Goal: Find specific page/section: Find specific page/section

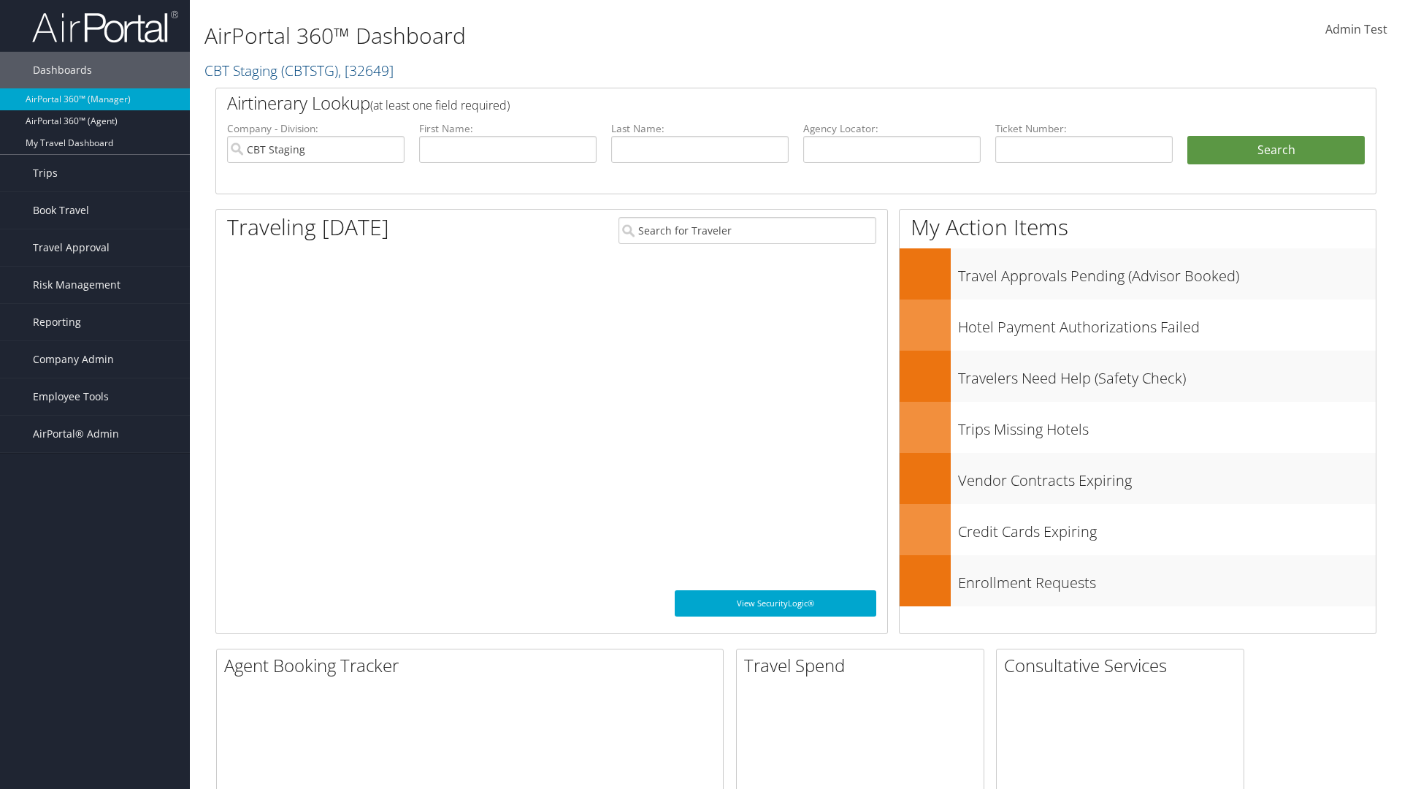
click at [95, 359] on span "Company Admin" at bounding box center [73, 359] width 81 height 37
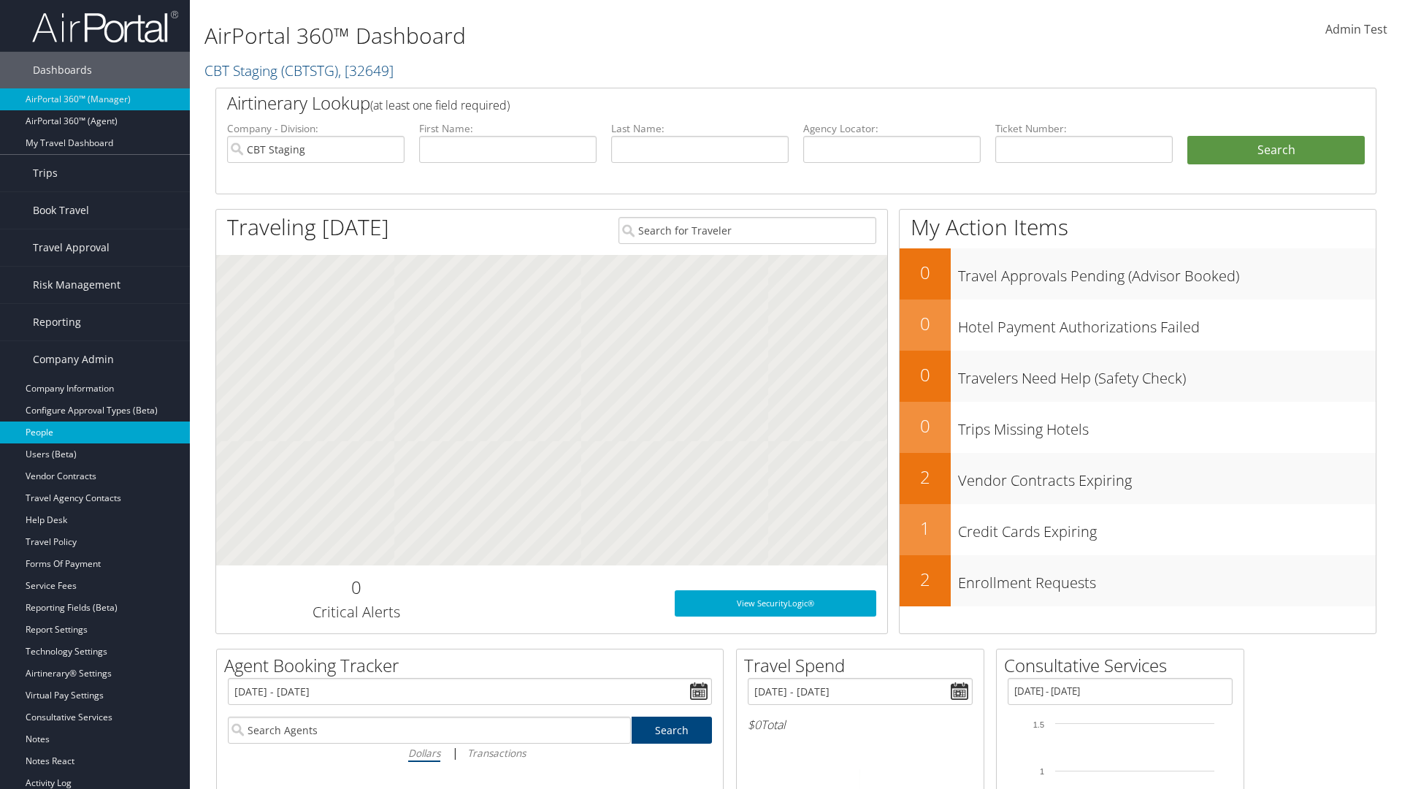
click at [95, 432] on link "People" at bounding box center [95, 432] width 190 height 22
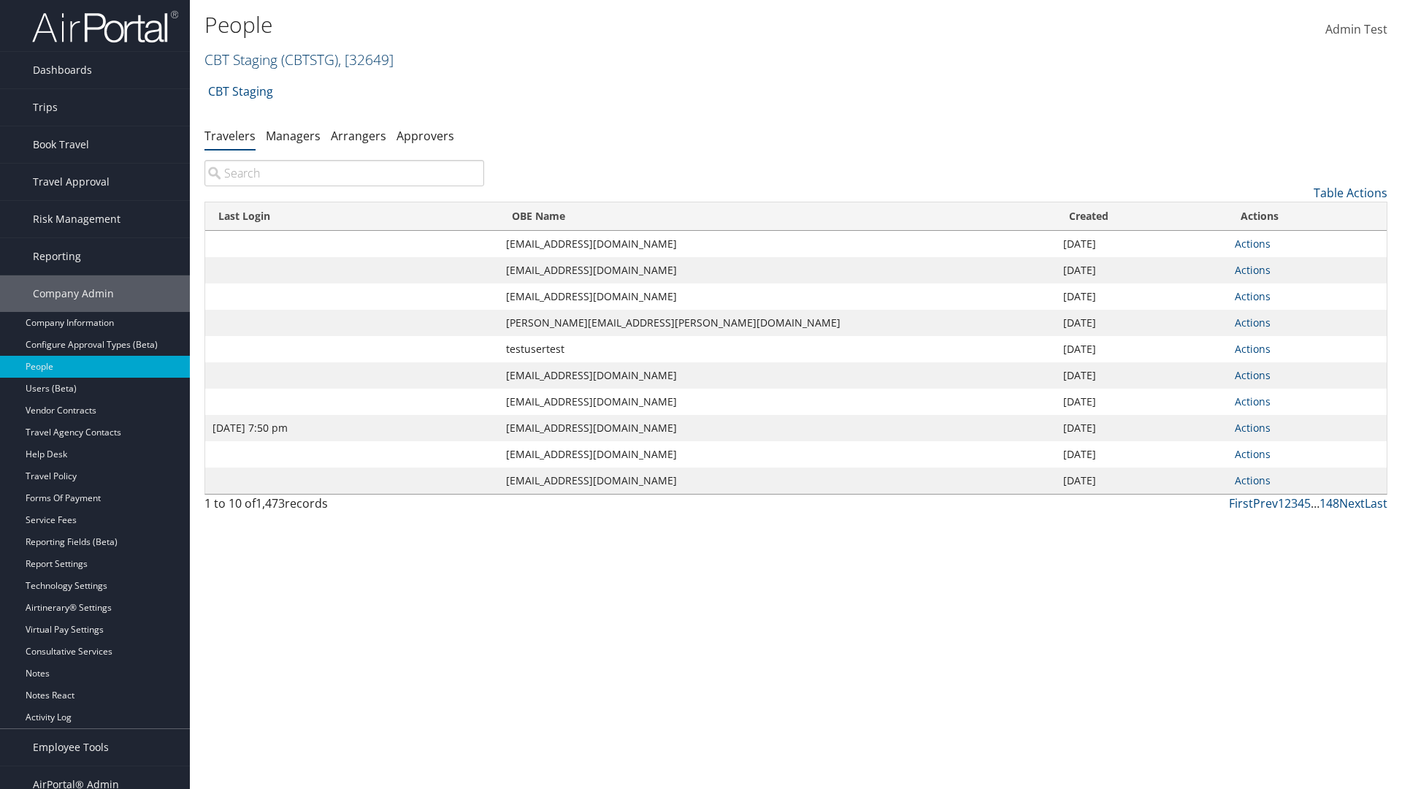
click at [241, 59] on link "CBT Staging ( CBTSTG ) , [ 32649 ]" at bounding box center [298, 60] width 189 height 20
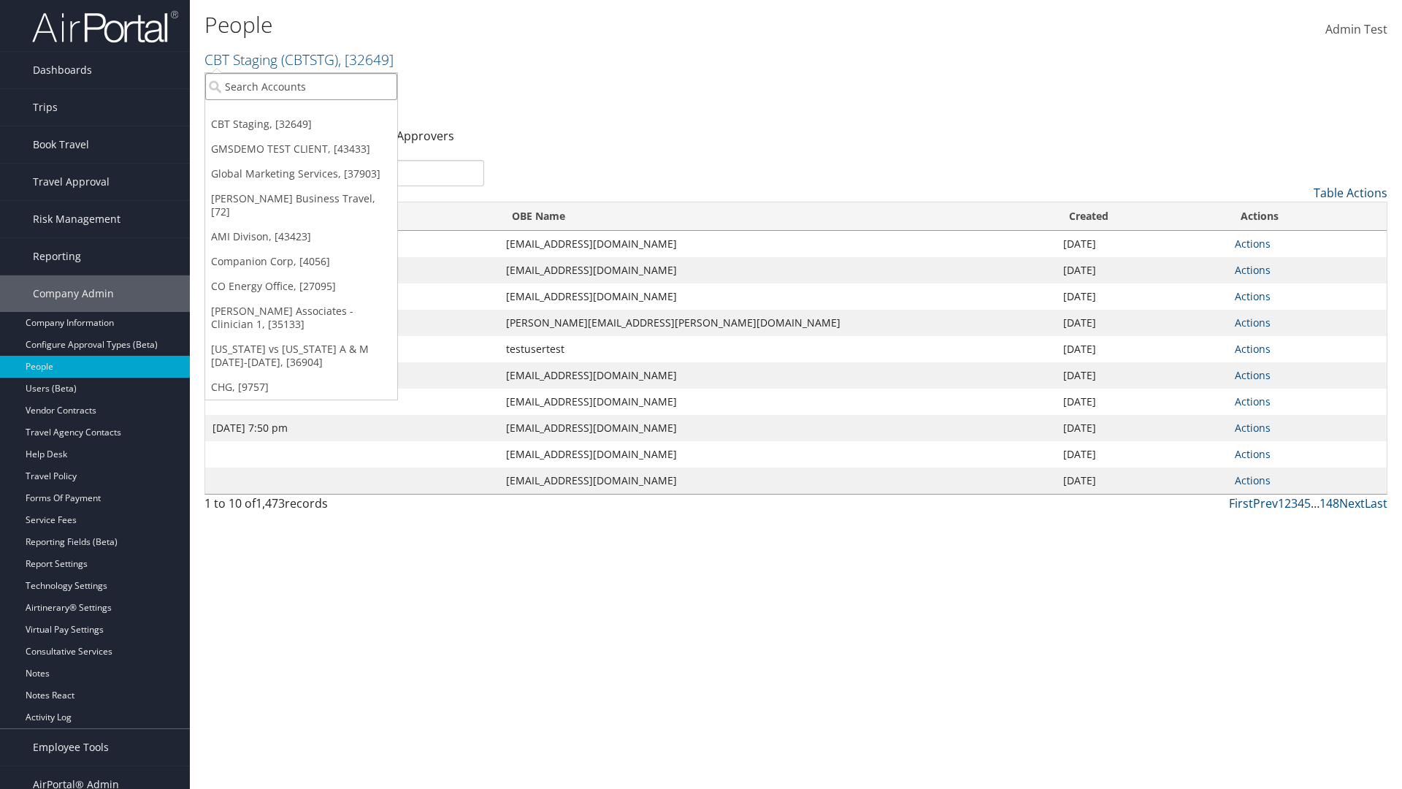
click at [301, 86] on input "search" at bounding box center [301, 86] width 192 height 27
type input "Global Marketing Services"
click at [315, 113] on div "Global Marketing Services (301946), [37903]" at bounding box center [314, 113] width 235 height 13
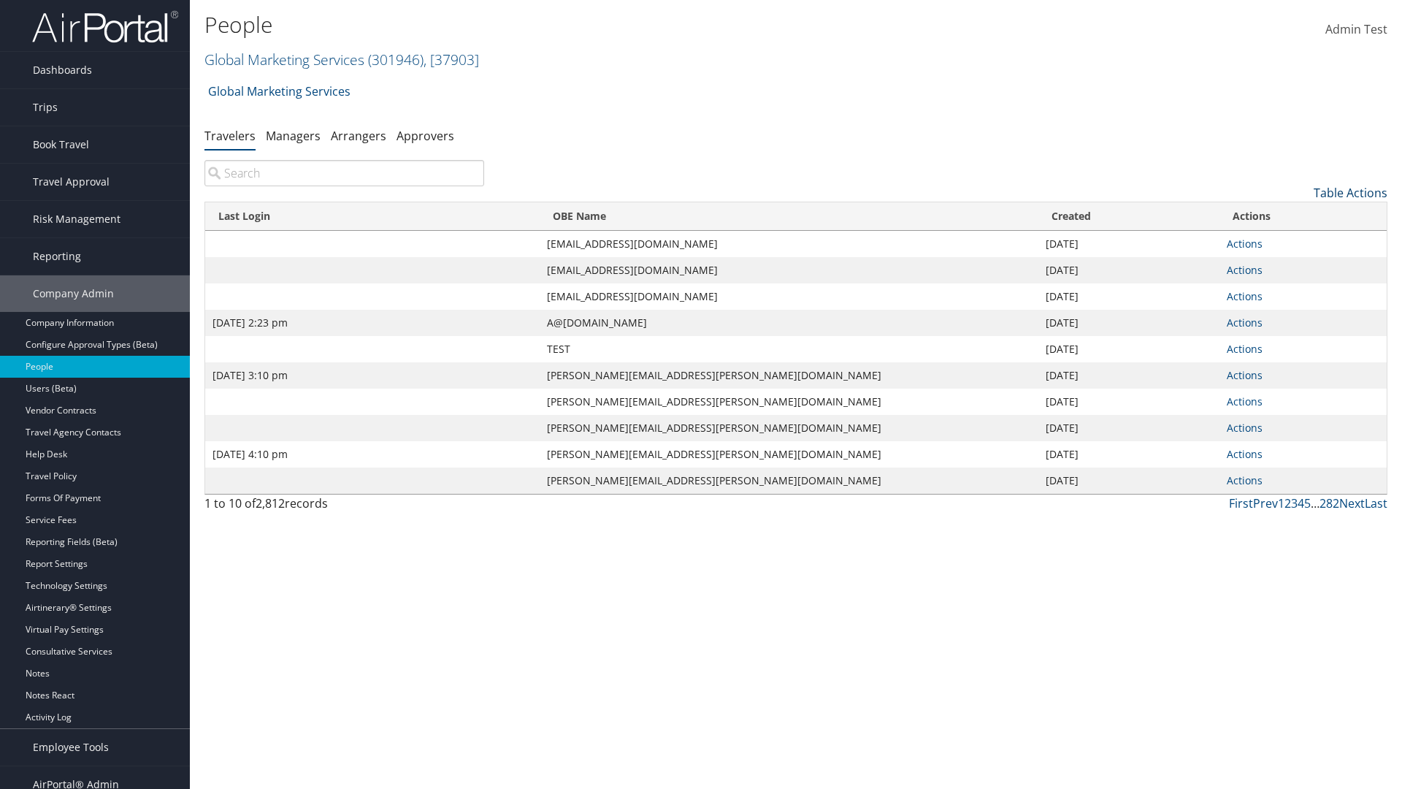
click at [1350, 193] on link "Table Actions" at bounding box center [1351, 193] width 74 height 16
click at [1290, 265] on link "Column Visibility" at bounding box center [1291, 265] width 192 height 25
